Goal: Task Accomplishment & Management: Use online tool/utility

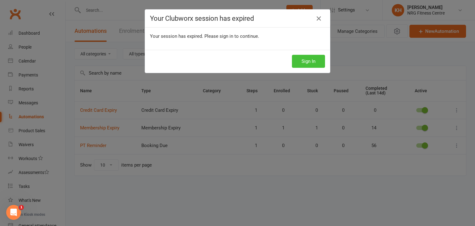
click at [306, 61] on button "Sign In" at bounding box center [308, 61] width 33 height 13
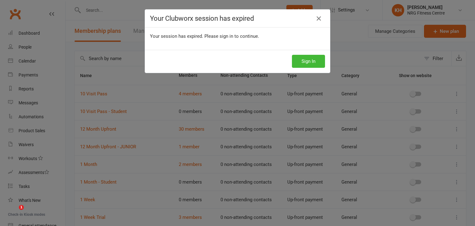
select select "50"
click at [315, 20] on icon at bounding box center [318, 18] width 7 height 7
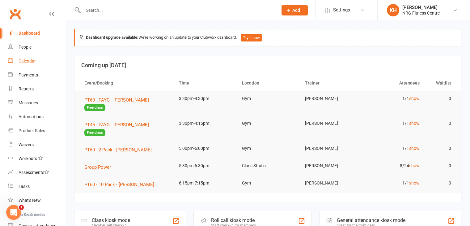
click at [23, 61] on div "Calendar" at bounding box center [27, 60] width 17 height 5
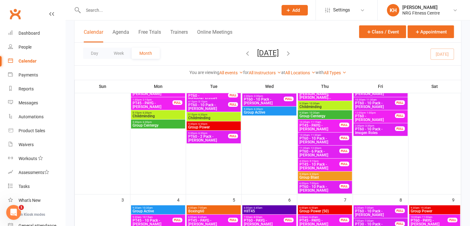
scroll to position [91, 0]
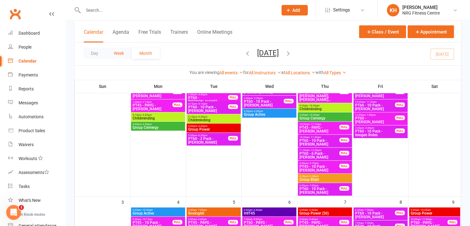
click at [122, 52] on button "Week" at bounding box center [119, 53] width 26 height 11
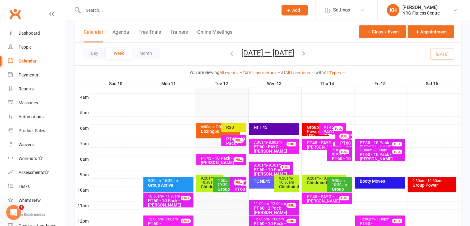
scroll to position [93, 0]
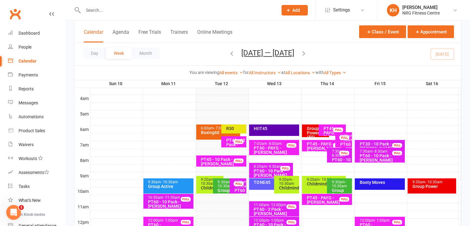
click at [277, 130] on div "HIIT45" at bounding box center [274, 129] width 50 height 11
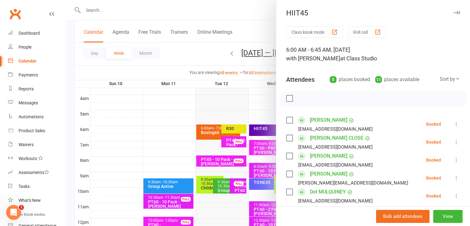
scroll to position [0, 0]
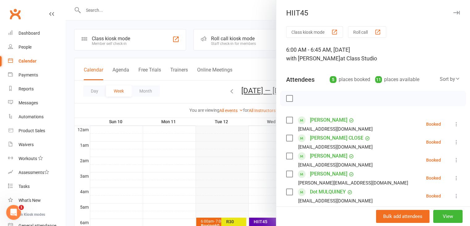
click at [453, 13] on icon "button" at bounding box center [456, 13] width 6 height 4
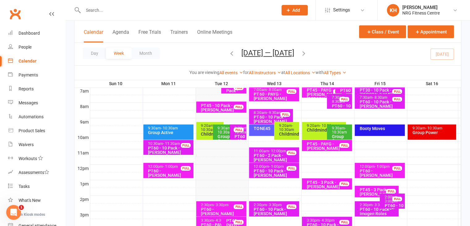
scroll to position [147, 0]
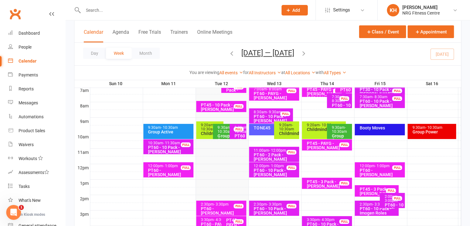
click at [271, 130] on div "TONE45" at bounding box center [271, 129] width 44 height 11
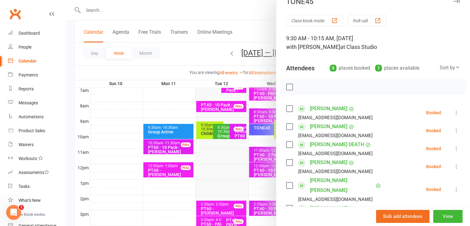
scroll to position [0, 0]
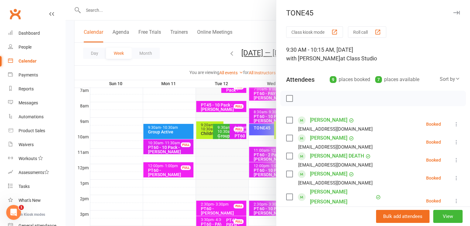
click at [453, 14] on icon "button" at bounding box center [456, 13] width 6 height 4
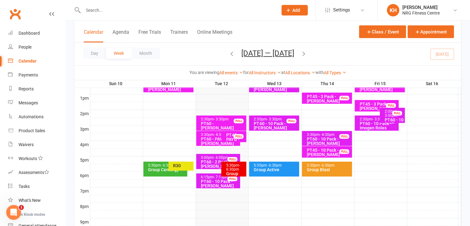
scroll to position [249, 0]
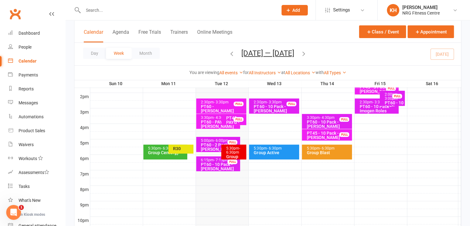
click at [272, 153] on div "Group Active" at bounding box center [275, 152] width 44 height 4
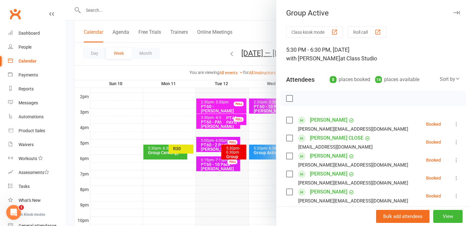
click at [453, 13] on icon "button" at bounding box center [456, 13] width 6 height 4
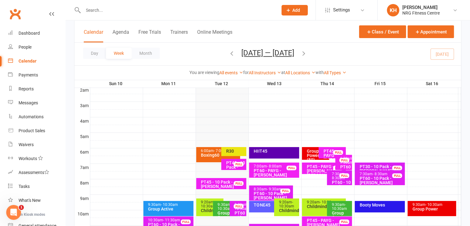
scroll to position [69, 0]
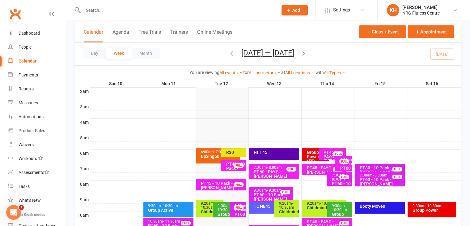
click at [311, 153] on div "Group Power (50)" at bounding box center [317, 156] width 22 height 13
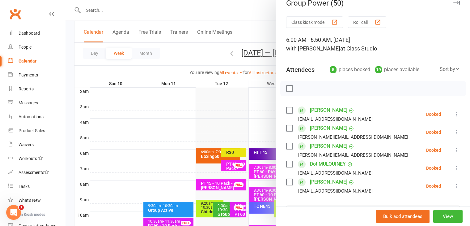
scroll to position [0, 0]
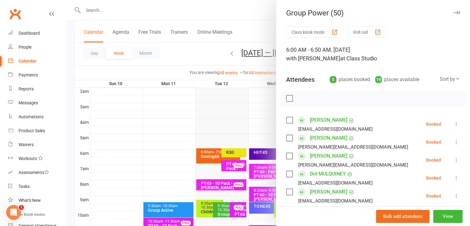
click at [453, 13] on icon "button" at bounding box center [456, 13] width 6 height 4
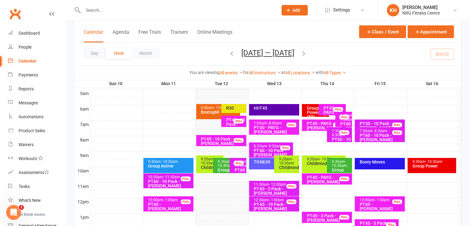
scroll to position [108, 0]
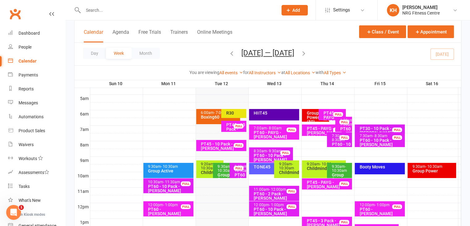
click at [372, 168] on div "Booty Moves" at bounding box center [381, 166] width 44 height 4
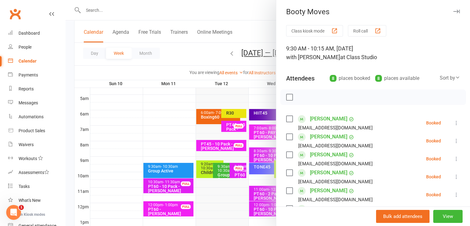
scroll to position [0, 0]
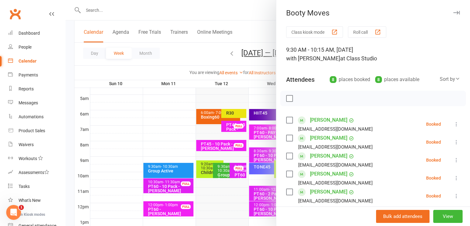
click at [453, 12] on icon "button" at bounding box center [456, 13] width 6 height 4
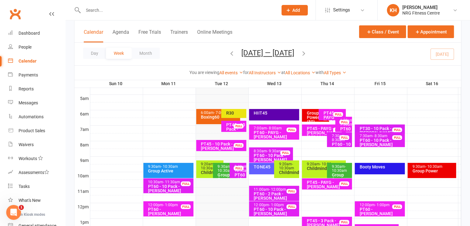
click at [228, 128] on div "PT45 - 10 Pack - Dot Mulquiney" at bounding box center [235, 130] width 19 height 17
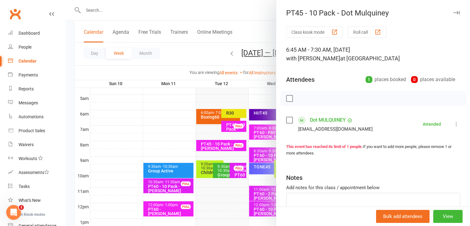
click at [453, 12] on icon "button" at bounding box center [456, 13] width 6 height 4
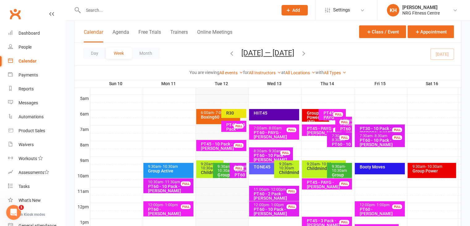
click at [220, 149] on div "PT45 - 10 Pack - Wendy Robinson" at bounding box center [223, 146] width 44 height 9
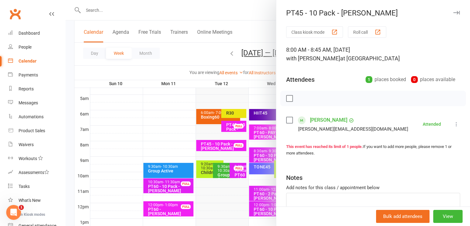
click at [453, 12] on icon "button" at bounding box center [456, 13] width 6 height 4
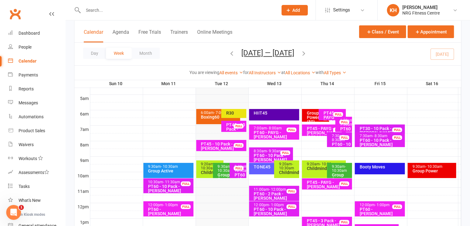
click at [239, 172] on span "- 10:30am" at bounding box center [241, 168] width 15 height 8
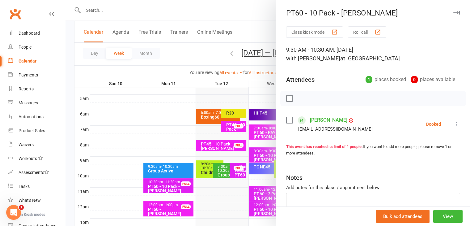
click at [453, 125] on icon at bounding box center [456, 124] width 6 height 6
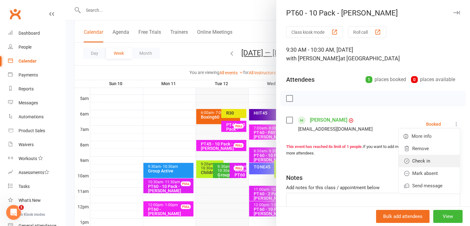
click at [410, 164] on link "Check in" at bounding box center [429, 160] width 61 height 12
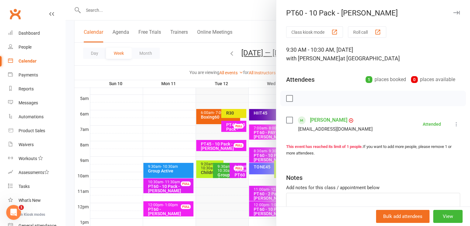
click at [453, 12] on icon "button" at bounding box center [456, 13] width 6 height 4
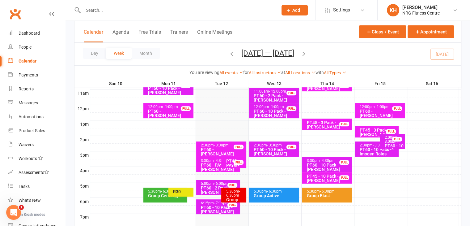
scroll to position [207, 0]
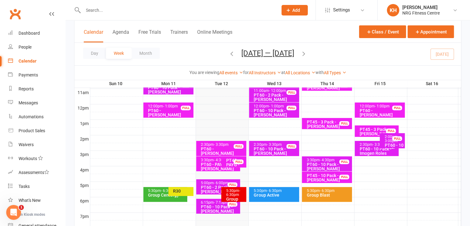
click at [218, 146] on div "PT60 - Bobbie Sweeting" at bounding box center [223, 150] width 44 height 9
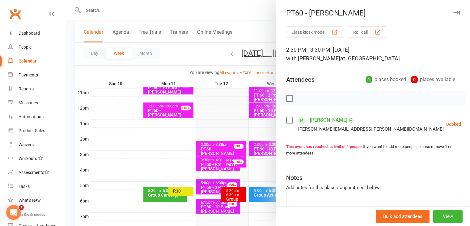
click at [470, 124] on icon at bounding box center [476, 124] width 6 height 6
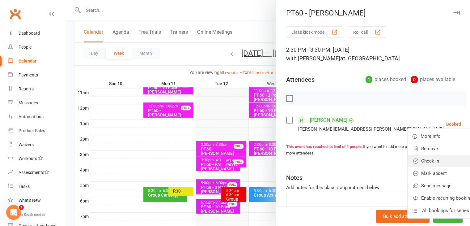
click at [408, 161] on link "Check in" at bounding box center [444, 160] width 72 height 12
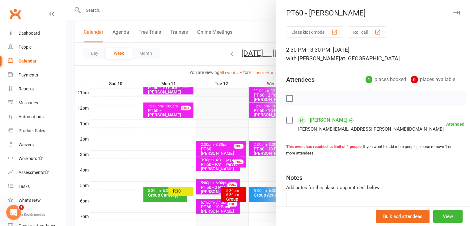
click at [453, 15] on button "button" at bounding box center [456, 12] width 7 height 7
